Goal: Information Seeking & Learning: Learn about a topic

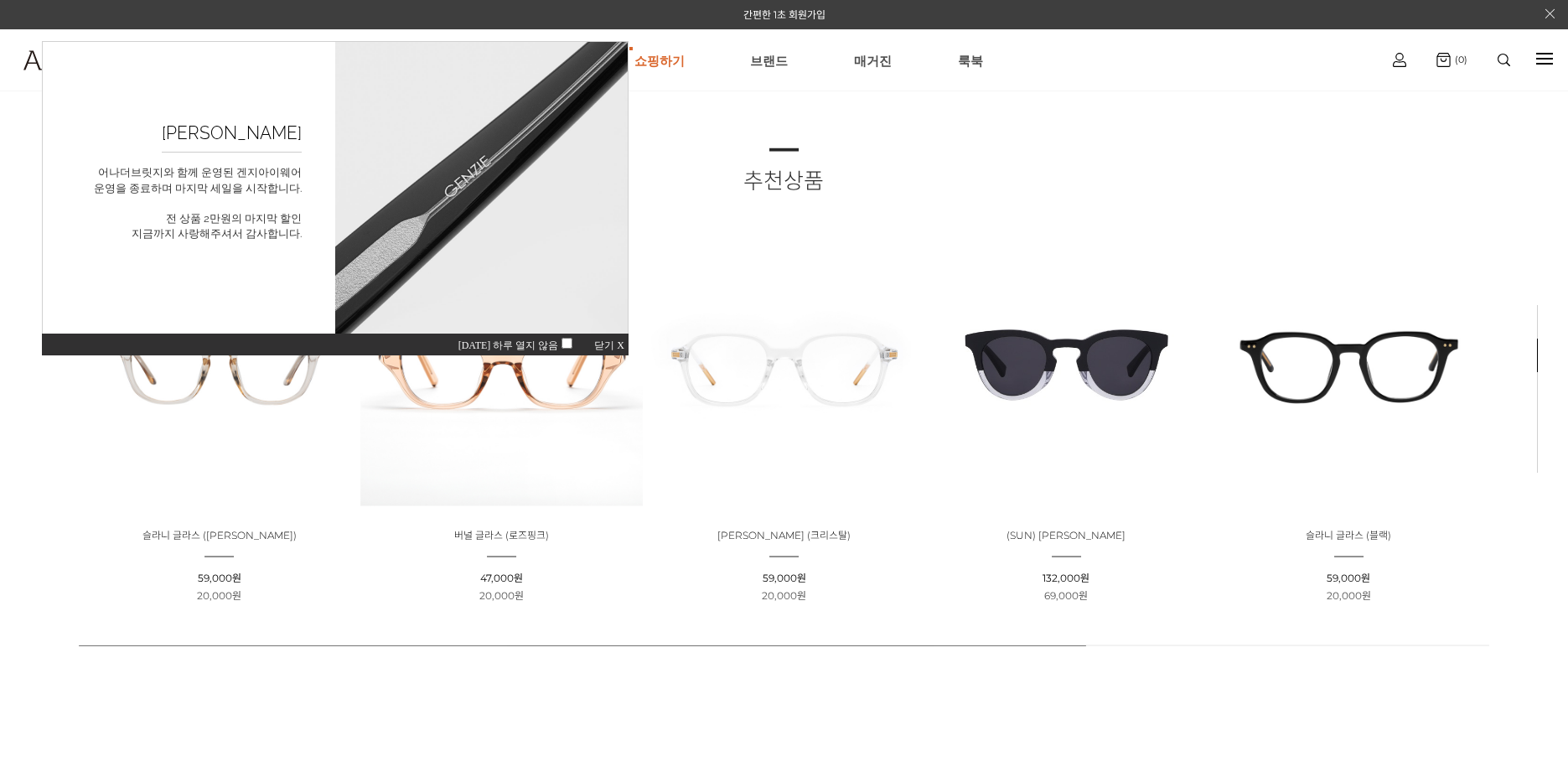
click at [620, 344] on span "닫기 X" at bounding box center [609, 345] width 30 height 12
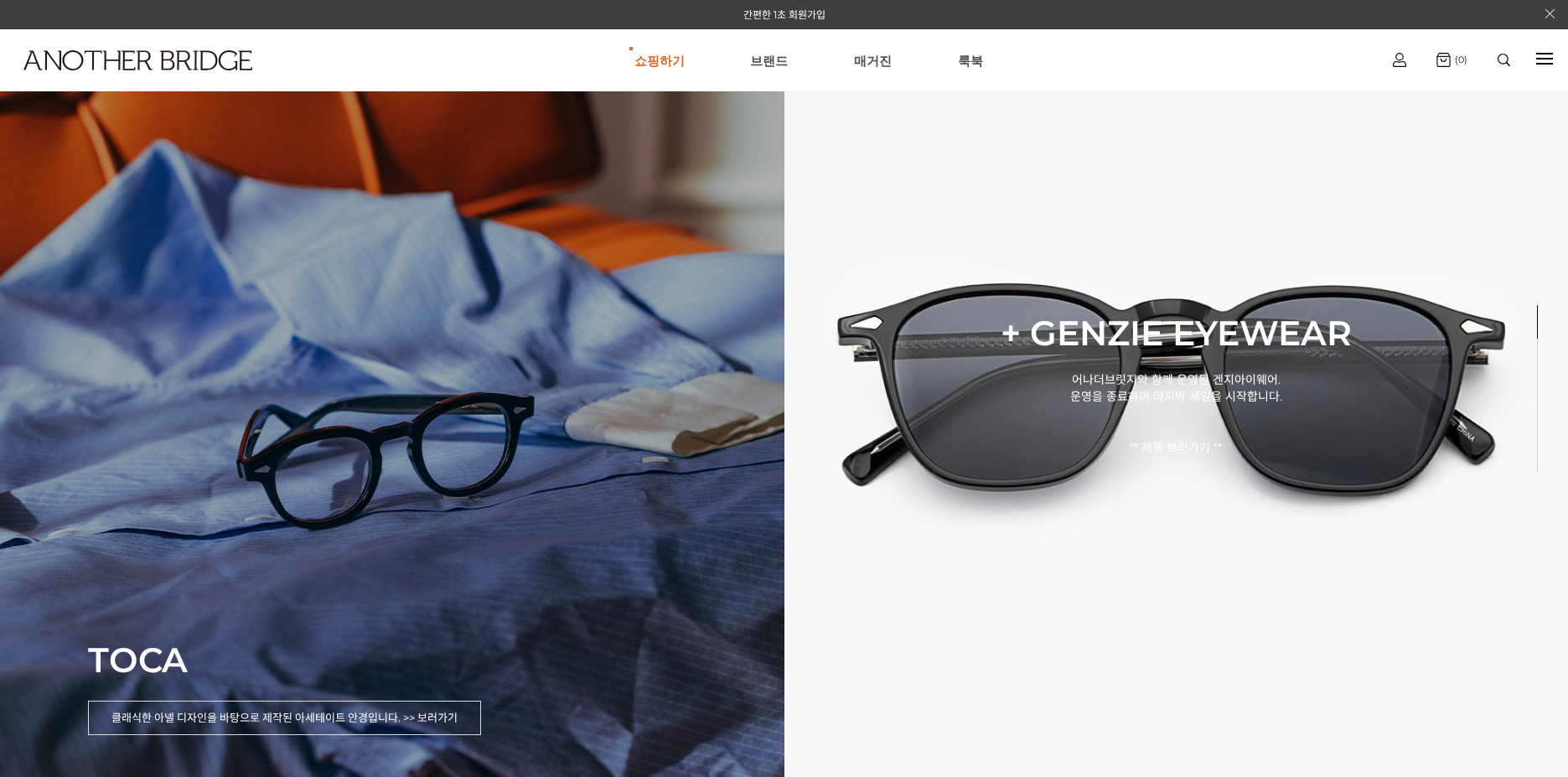
click at [409, 477] on div "TOCA 클래식한 아넬 디자인을 바탕으로 제작된 아세테이트 안경입니다. >> 보러가기" at bounding box center [392, 388] width 784 height 777
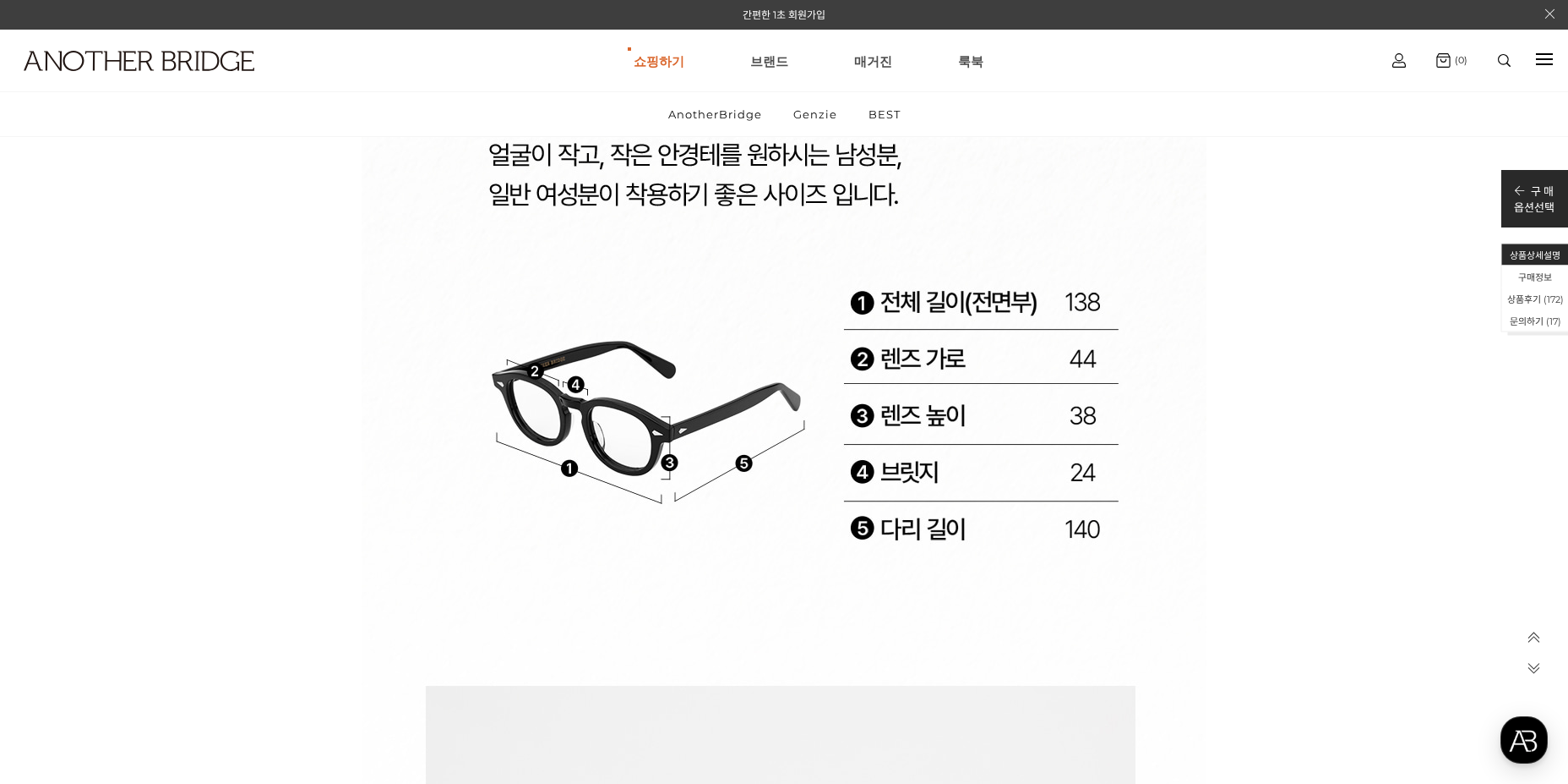
scroll to position [25025, 0]
click at [1311, 490] on p at bounding box center [784, 278] width 1267 height 11152
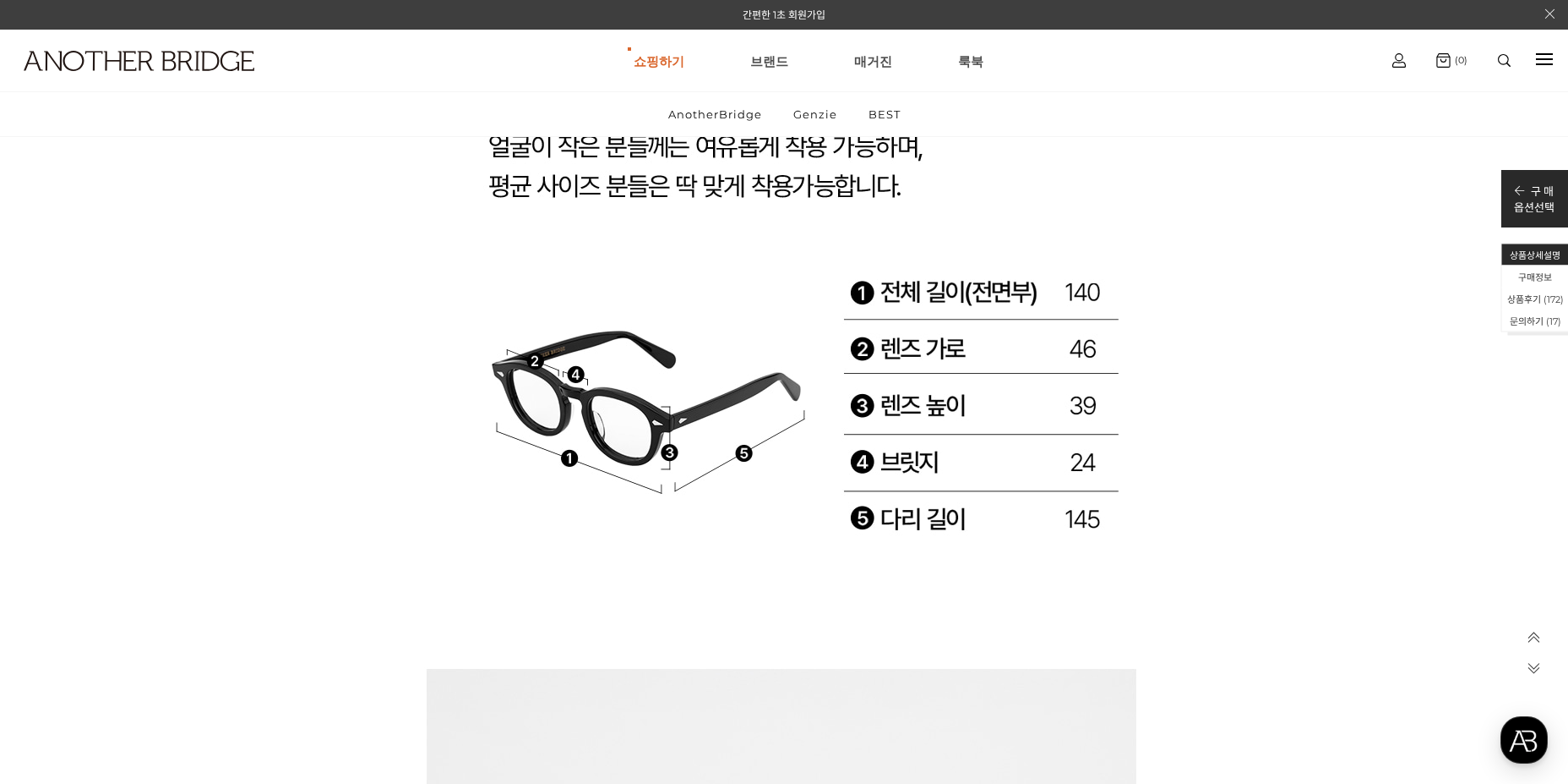
scroll to position [26546, 0]
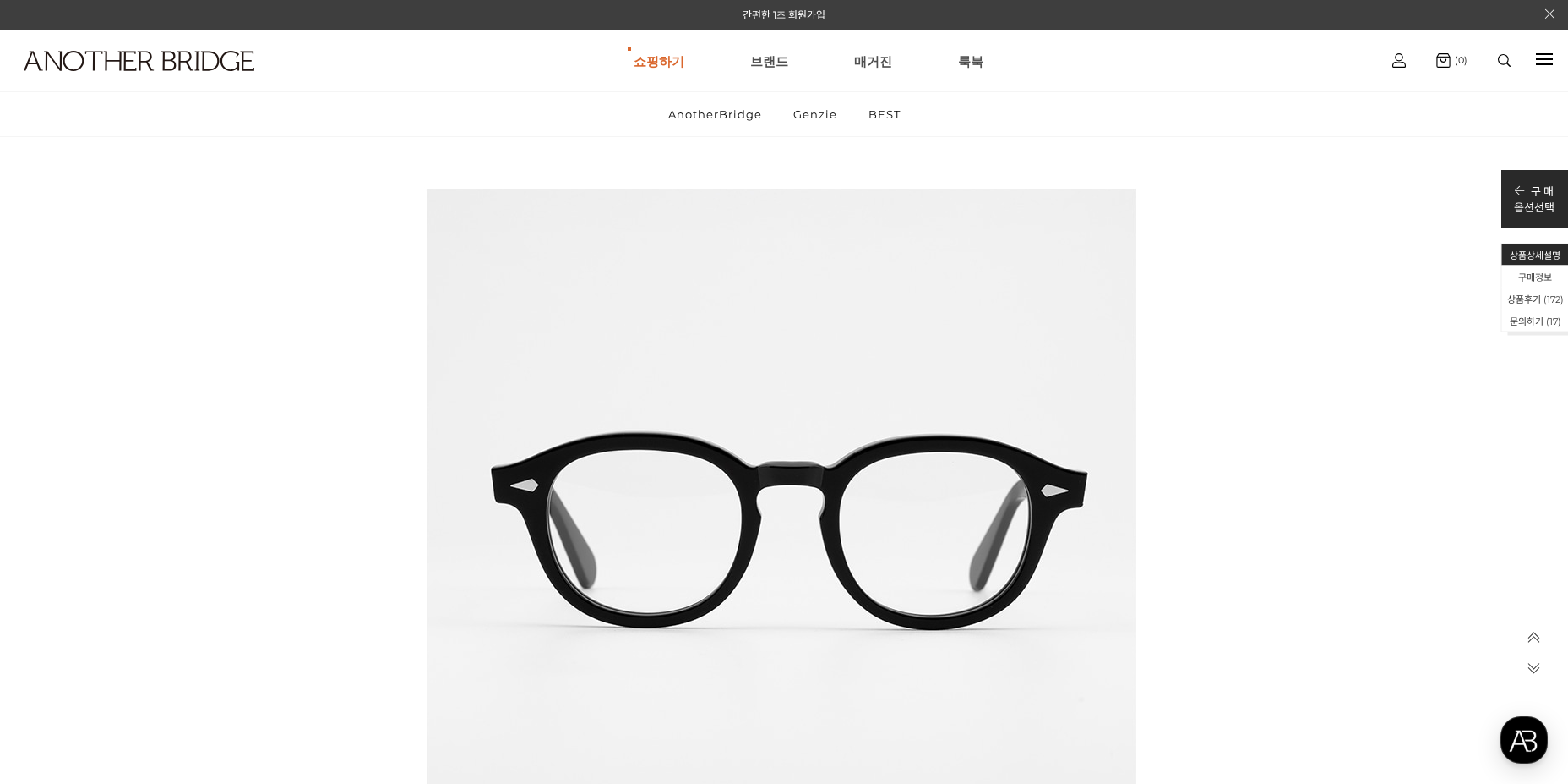
scroll to position [27562, 0]
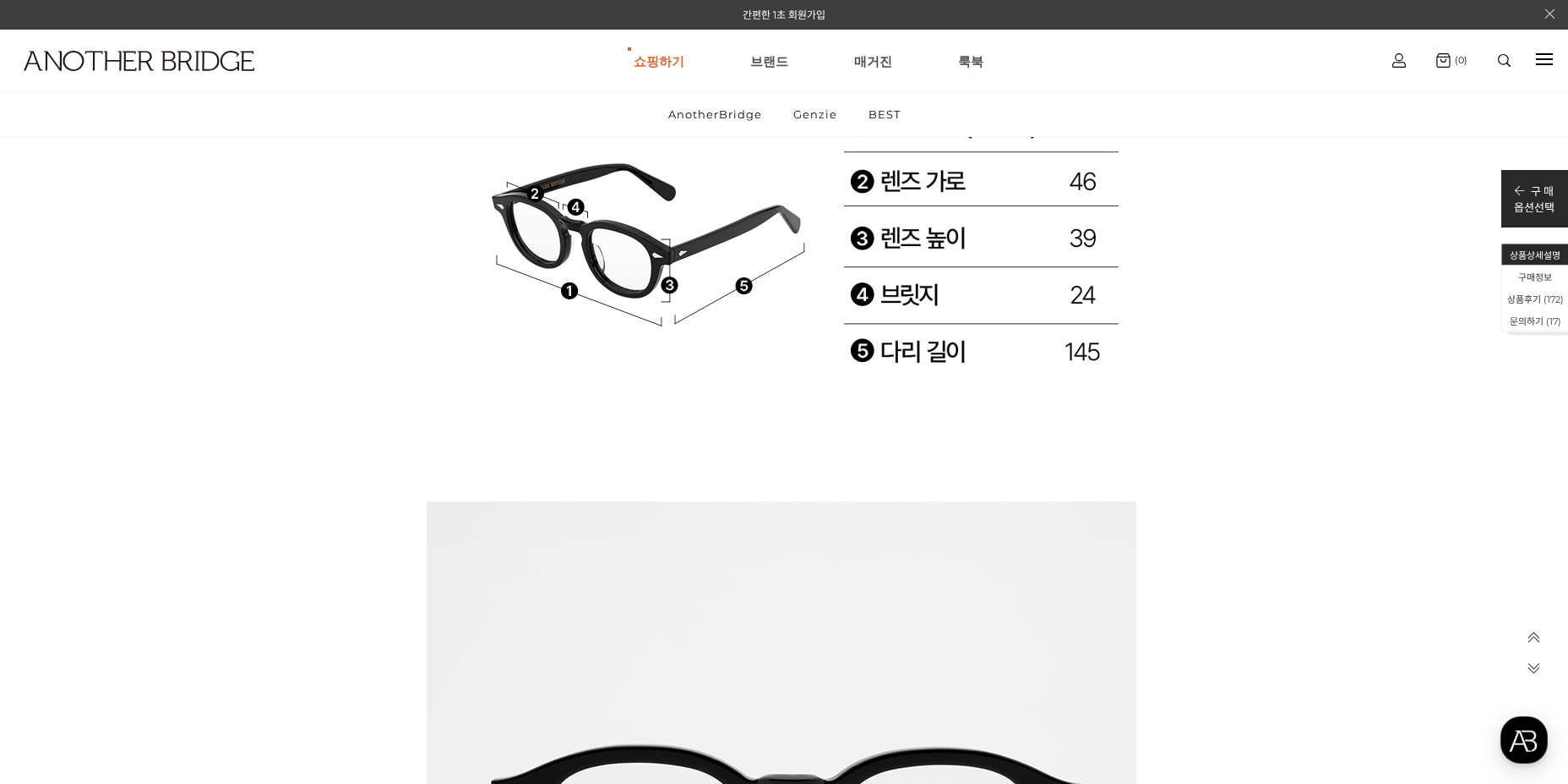
scroll to position [26546, 0]
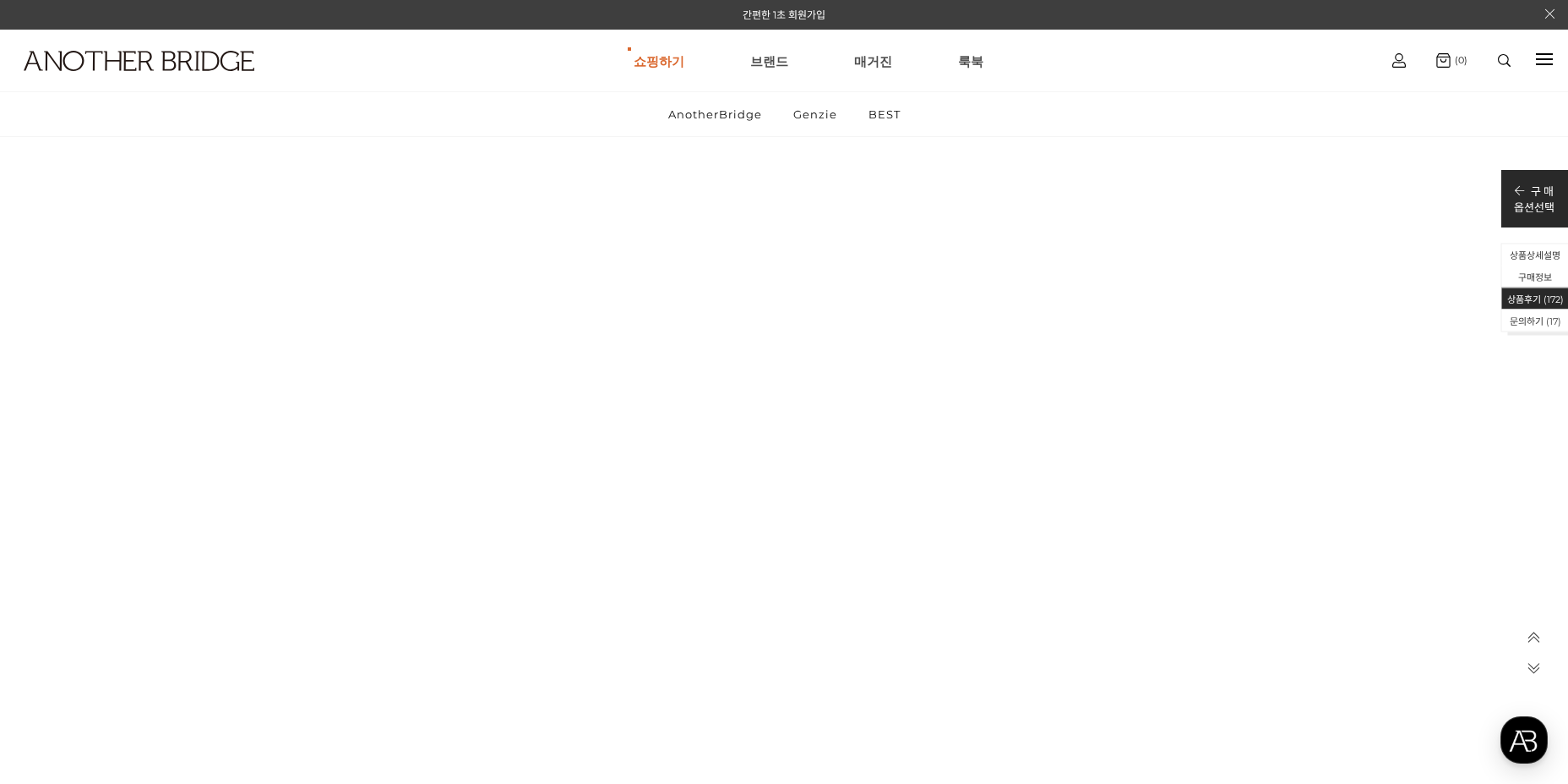
scroll to position [37506, 0]
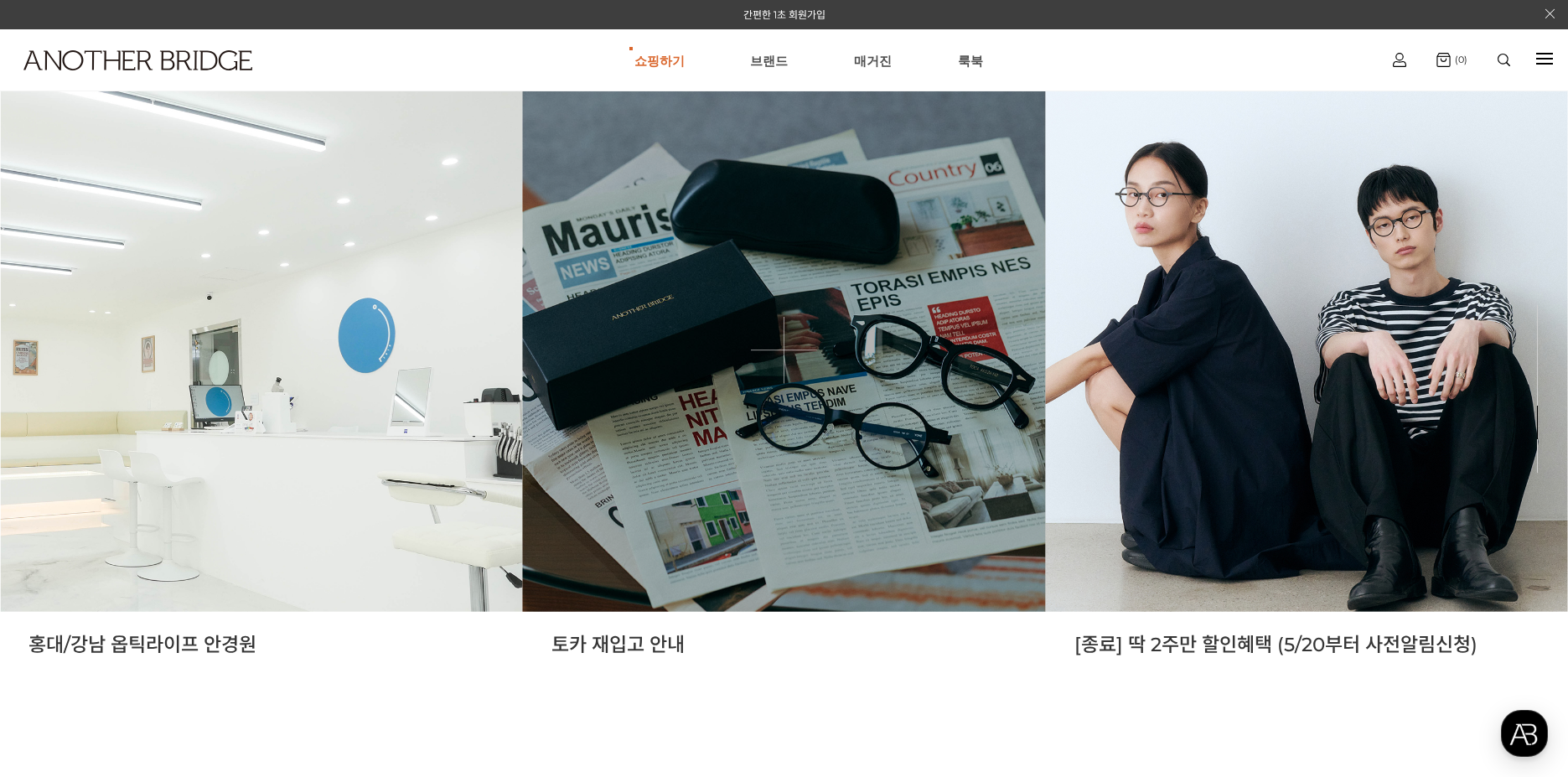
click at [898, 472] on link at bounding box center [784, 350] width 523 height 523
